Goal: Understand process/instructions: Learn about a topic

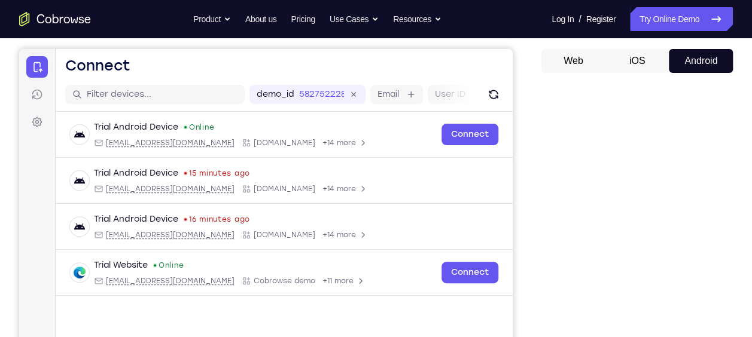
scroll to position [106, 0]
click at [641, 78] on div "Web iOS Android" at bounding box center [636, 250] width 191 height 401
click at [637, 51] on button "iOS" at bounding box center [638, 62] width 64 height 24
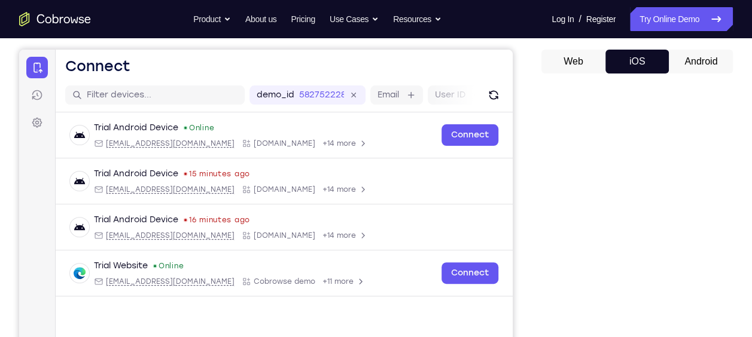
click at [700, 59] on button "Android" at bounding box center [701, 62] width 64 height 24
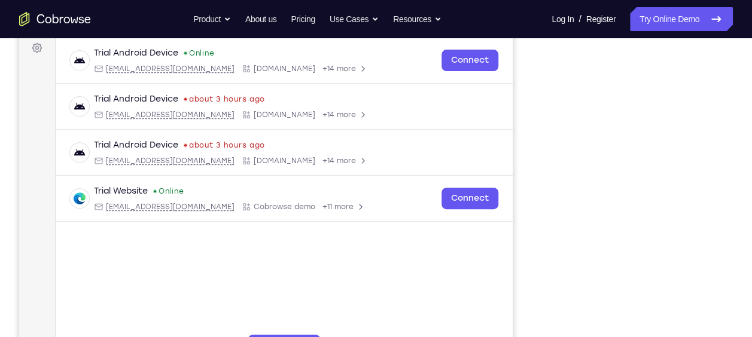
scroll to position [181, 0]
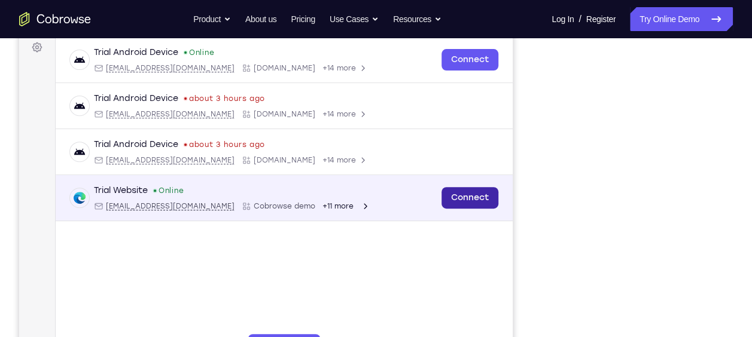
click at [489, 193] on link "Connect" at bounding box center [470, 198] width 57 height 22
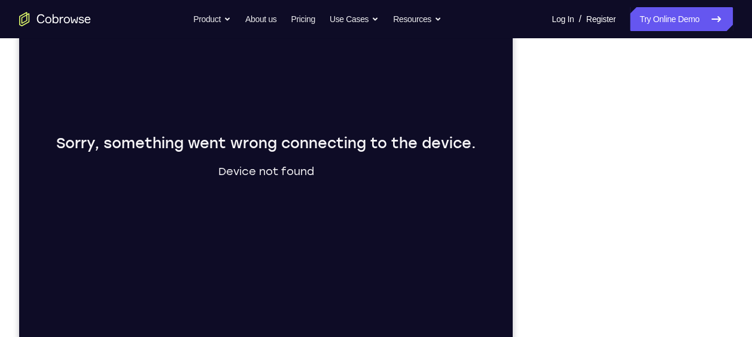
scroll to position [209, 0]
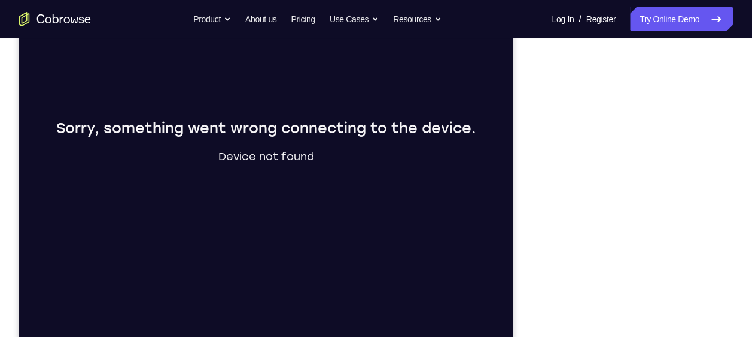
click at [533, 115] on div "Your Support Agent Your Customer Web iOS Android" at bounding box center [376, 127] width 714 height 442
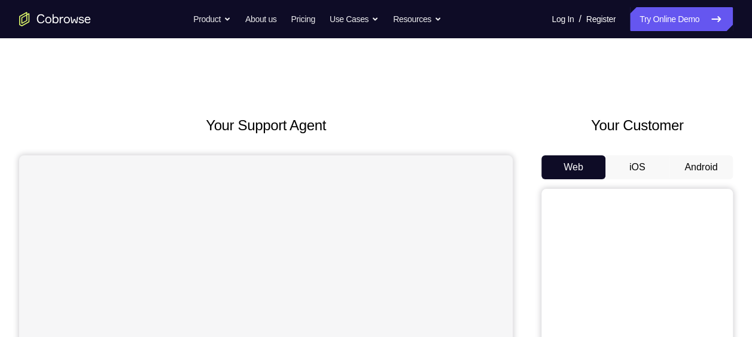
click at [721, 170] on button "Android" at bounding box center [701, 168] width 64 height 24
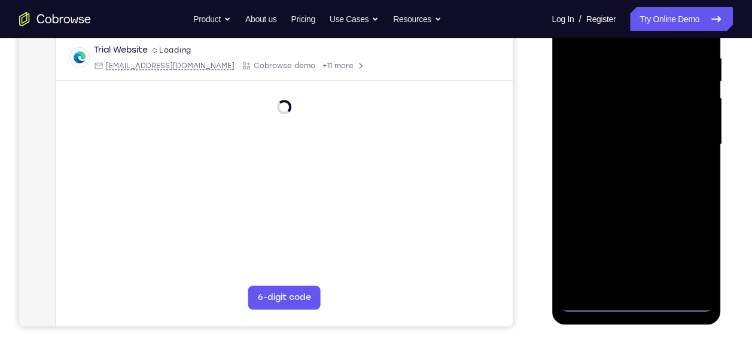
click at [641, 300] on div at bounding box center [636, 144] width 151 height 335
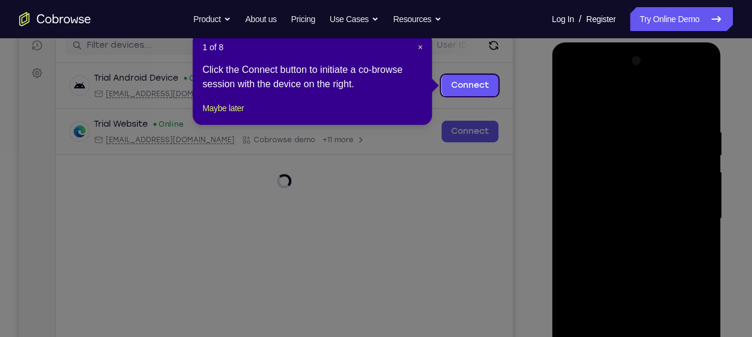
scroll to position [155, 0]
click at [418, 50] on span "×" at bounding box center [420, 48] width 5 height 10
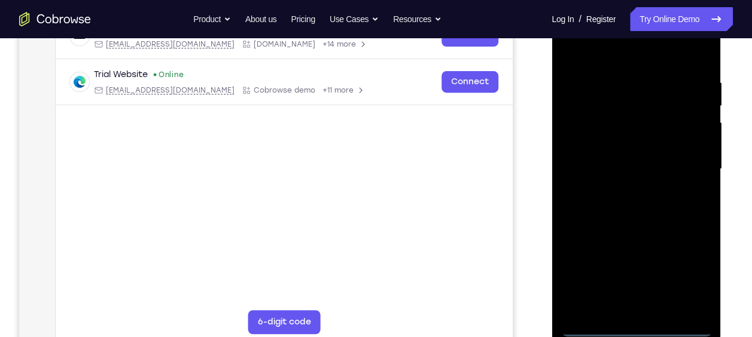
scroll to position [208, 0]
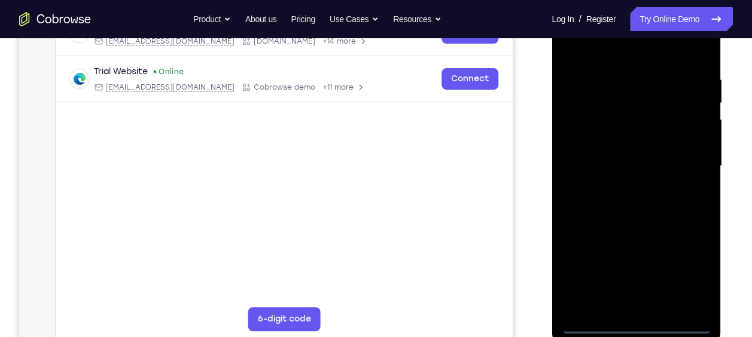
click at [690, 272] on div at bounding box center [636, 166] width 151 height 335
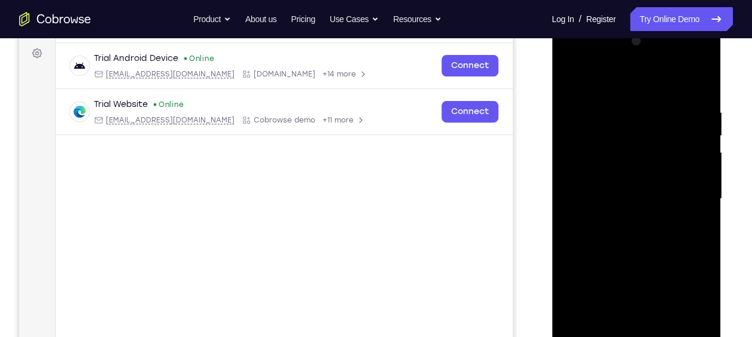
scroll to position [175, 0]
click at [609, 84] on div at bounding box center [636, 199] width 151 height 335
click at [686, 191] on div at bounding box center [636, 199] width 151 height 335
click at [619, 222] on div at bounding box center [636, 199] width 151 height 335
click at [607, 189] on div at bounding box center [636, 199] width 151 height 335
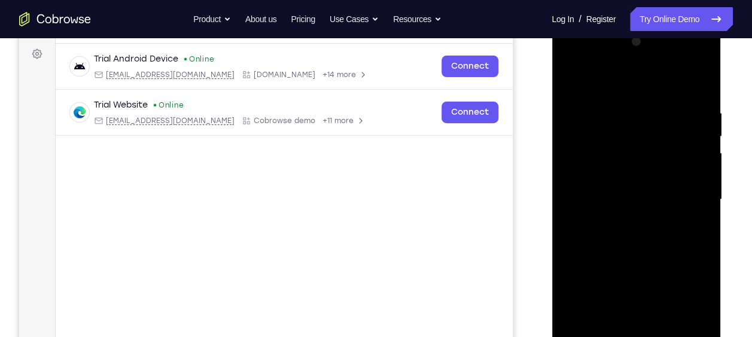
click at [587, 176] on div at bounding box center [636, 199] width 151 height 335
click at [587, 23] on div at bounding box center [636, 23] width 169 height 0
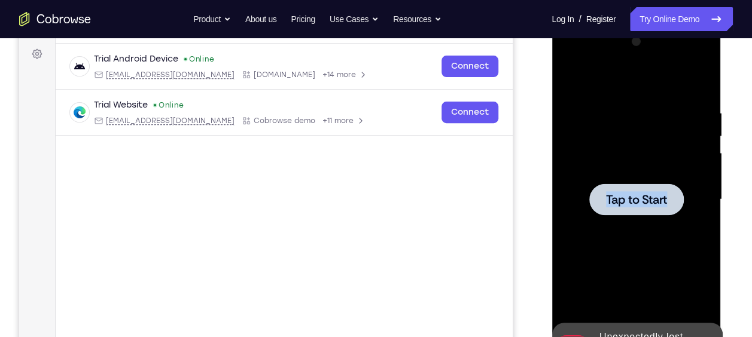
click at [587, 176] on div at bounding box center [636, 199] width 151 height 335
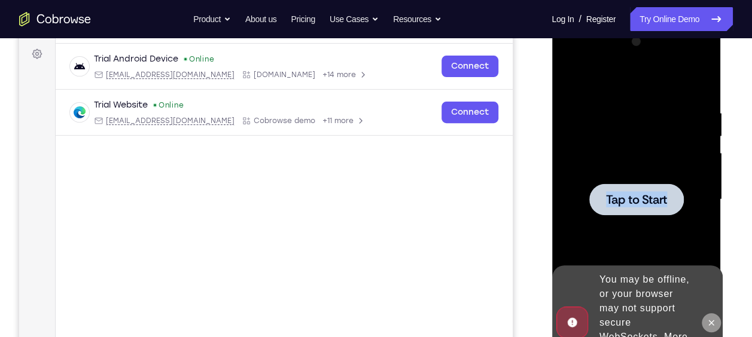
click at [707, 318] on icon at bounding box center [711, 323] width 10 height 10
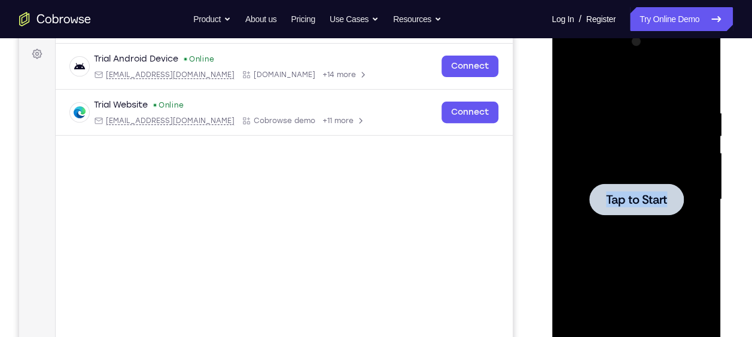
click at [635, 197] on span "Tap to Start" at bounding box center [636, 200] width 61 height 12
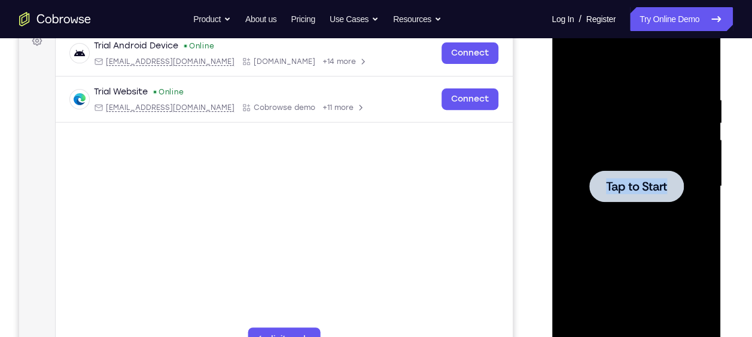
click at [635, 197] on div at bounding box center [636, 187] width 95 height 32
drag, startPoint x: 635, startPoint y: 184, endPoint x: 635, endPoint y: 197, distance: 13.2
click at [635, 197] on div at bounding box center [636, 187] width 95 height 32
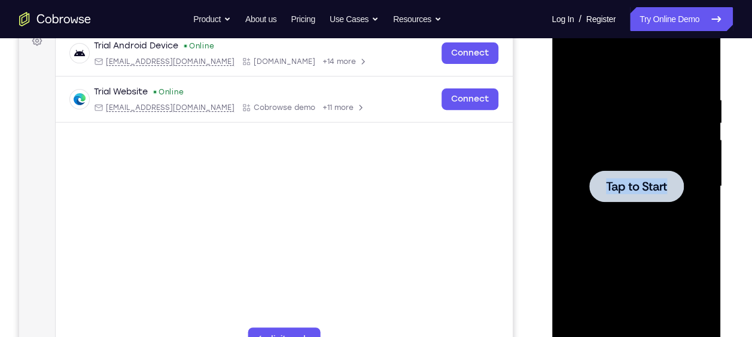
click at [635, 197] on div at bounding box center [636, 187] width 95 height 32
click at [597, 168] on div at bounding box center [636, 186] width 151 height 335
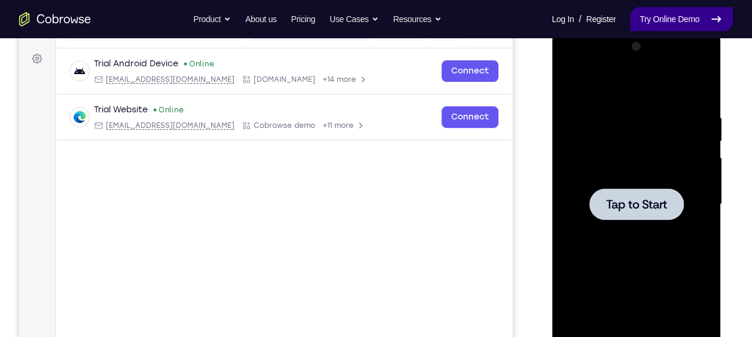
scroll to position [169, 0]
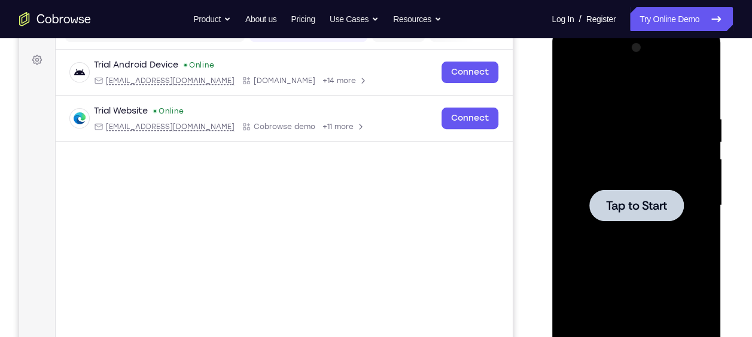
click at [648, 218] on div at bounding box center [636, 206] width 95 height 32
click at [649, 211] on span "Tap to Start" at bounding box center [636, 206] width 61 height 12
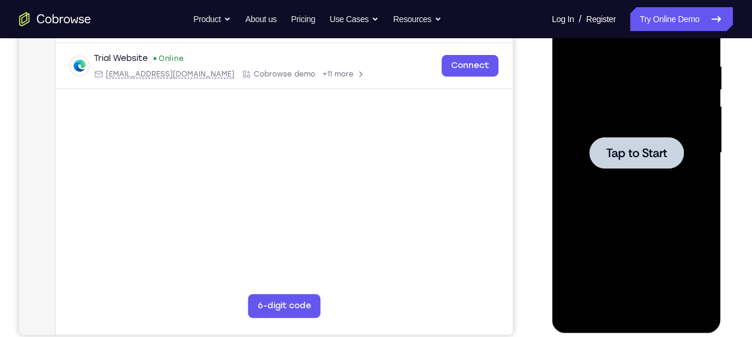
scroll to position [185, 0]
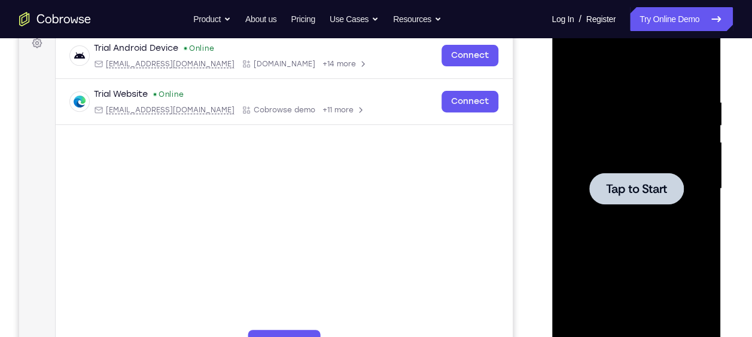
click at [610, 202] on div at bounding box center [636, 189] width 95 height 32
click at [690, 176] on div at bounding box center [636, 189] width 151 height 335
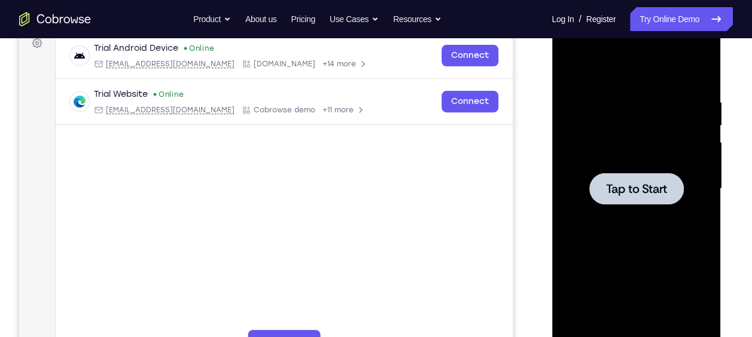
click at [690, 176] on div at bounding box center [636, 189] width 151 height 335
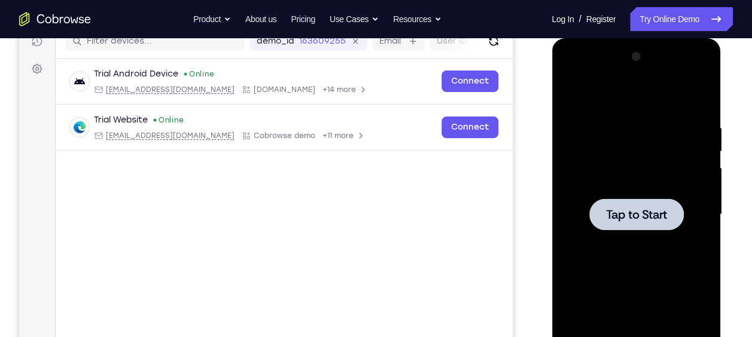
scroll to position [151, 0]
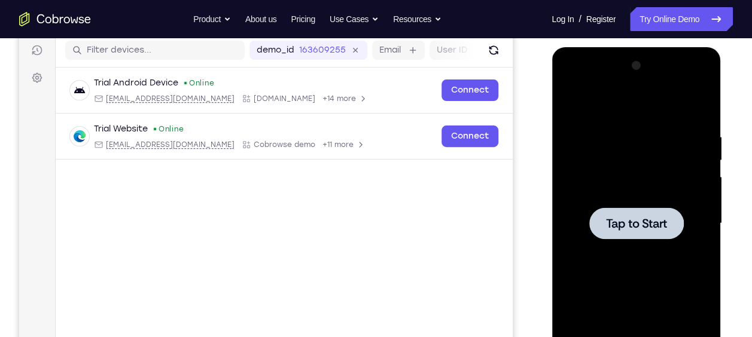
click at [653, 192] on div at bounding box center [636, 223] width 151 height 335
click at [592, 196] on div at bounding box center [636, 223] width 151 height 335
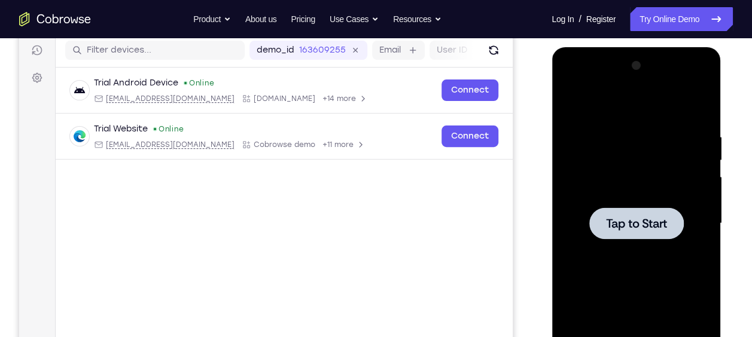
drag, startPoint x: 592, startPoint y: 196, endPoint x: 659, endPoint y: 233, distance: 76.6
click at [659, 233] on div at bounding box center [636, 224] width 95 height 32
